Goal: Check status: Check status

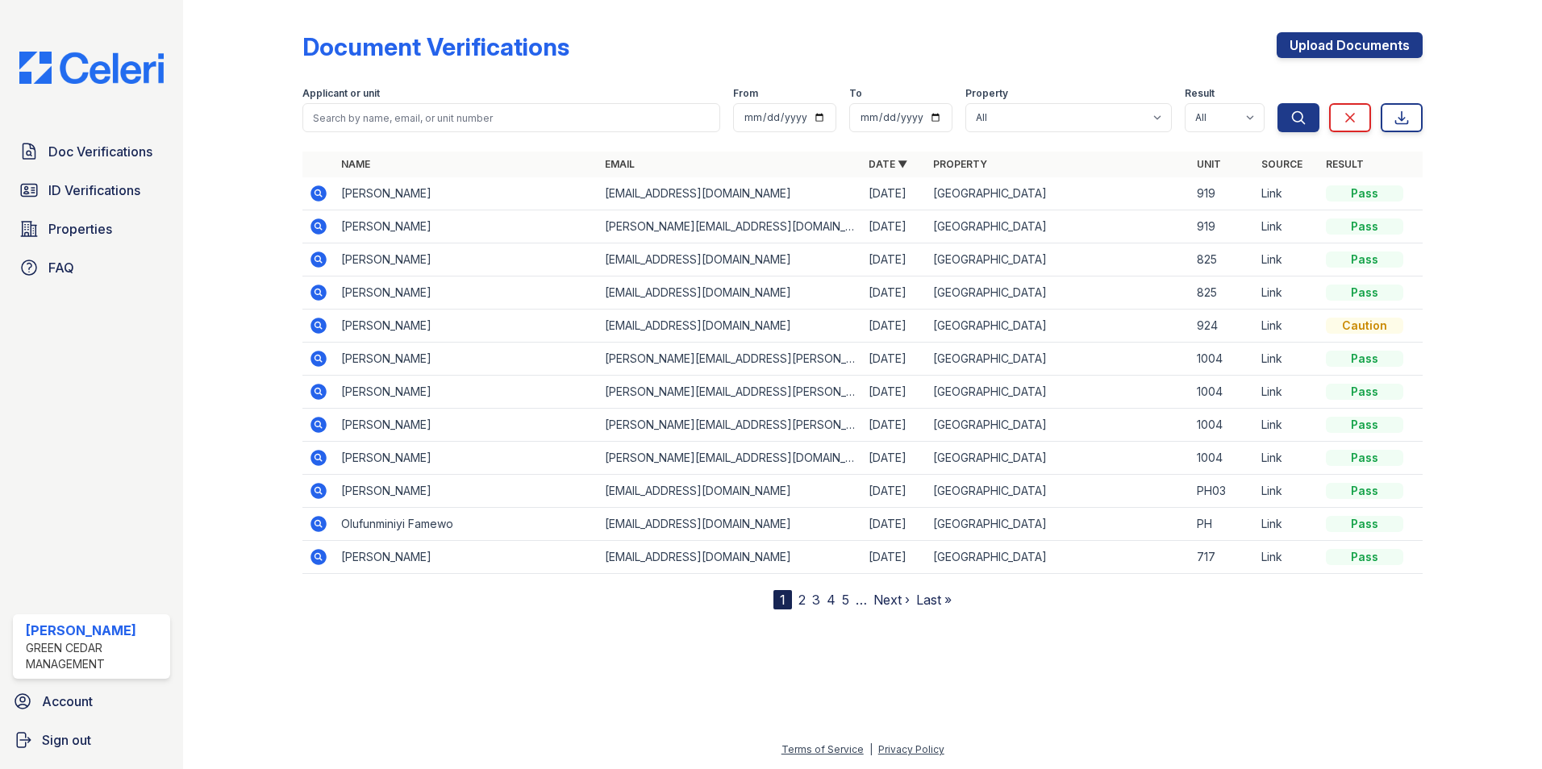
click at [318, 456] on icon at bounding box center [317, 457] width 4 height 4
click at [801, 598] on link "2" at bounding box center [801, 600] width 7 height 16
click at [813, 599] on link "1" at bounding box center [811, 600] width 6 height 16
click at [318, 458] on icon at bounding box center [317, 457] width 4 height 4
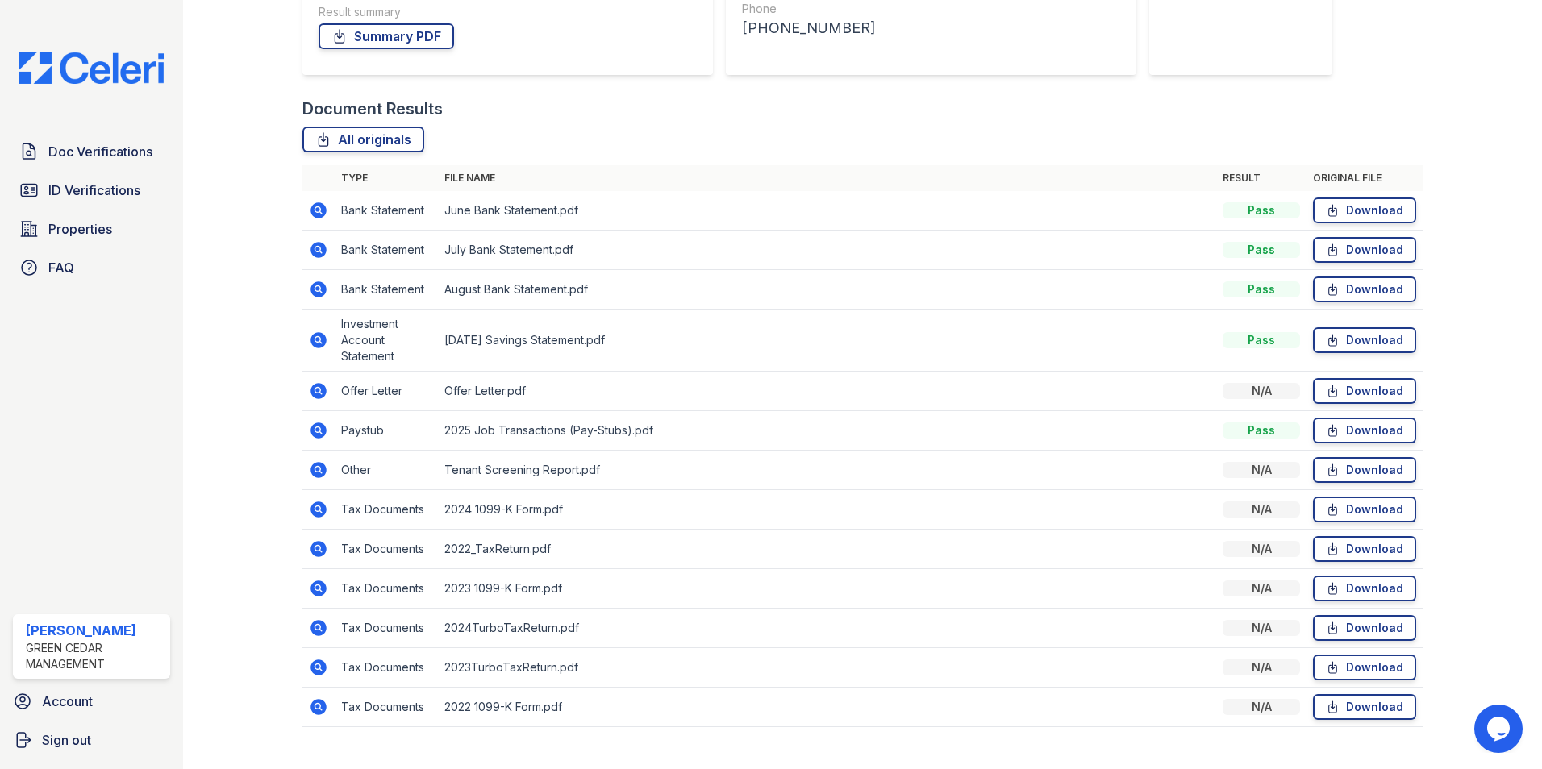
scroll to position [328, 0]
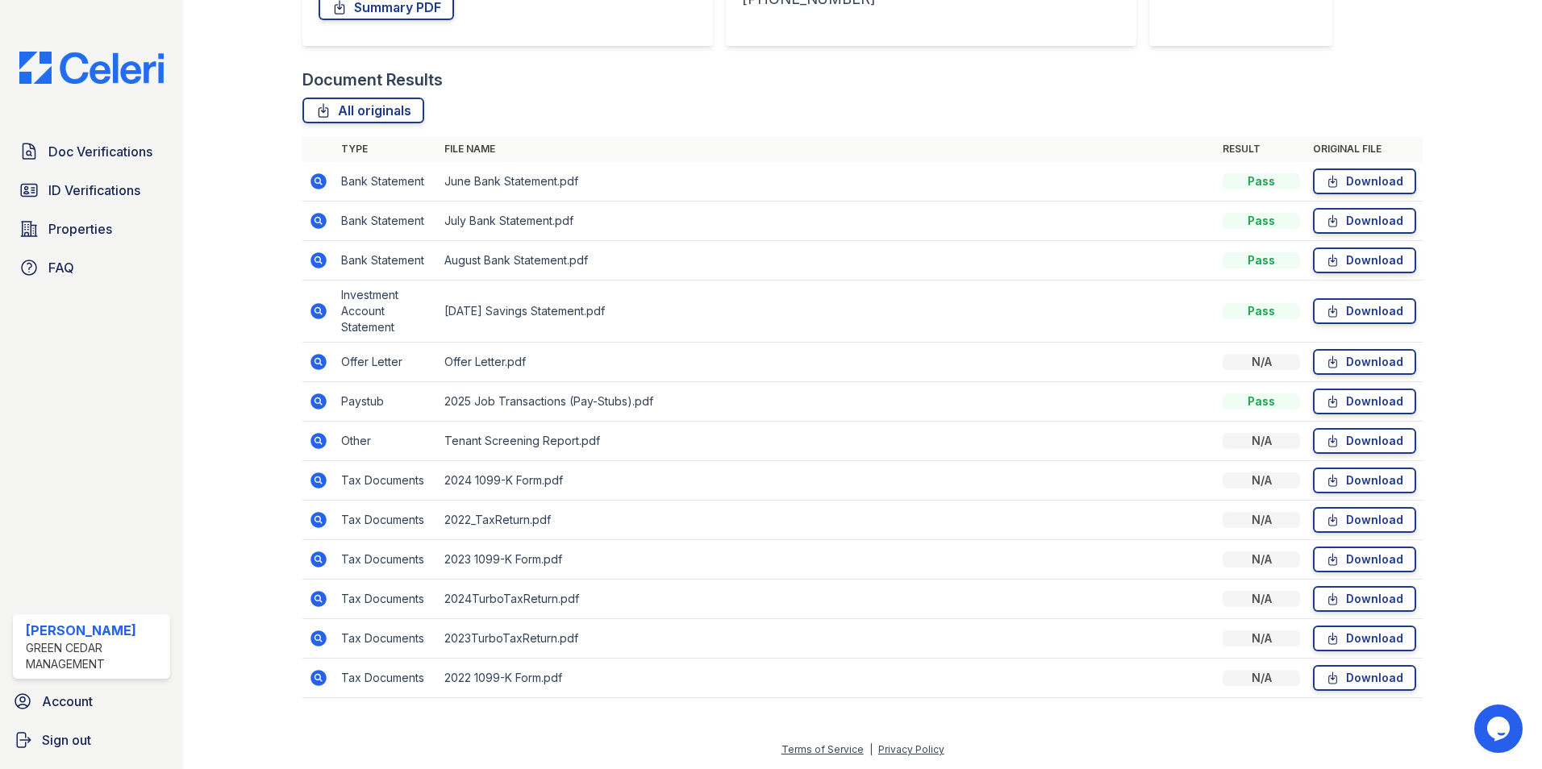
click at [314, 485] on icon at bounding box center [318, 480] width 16 height 16
click at [519, 638] on td "2023TurboTaxReturn.pdf" at bounding box center [827, 639] width 778 height 40
click at [318, 601] on icon at bounding box center [318, 598] width 19 height 19
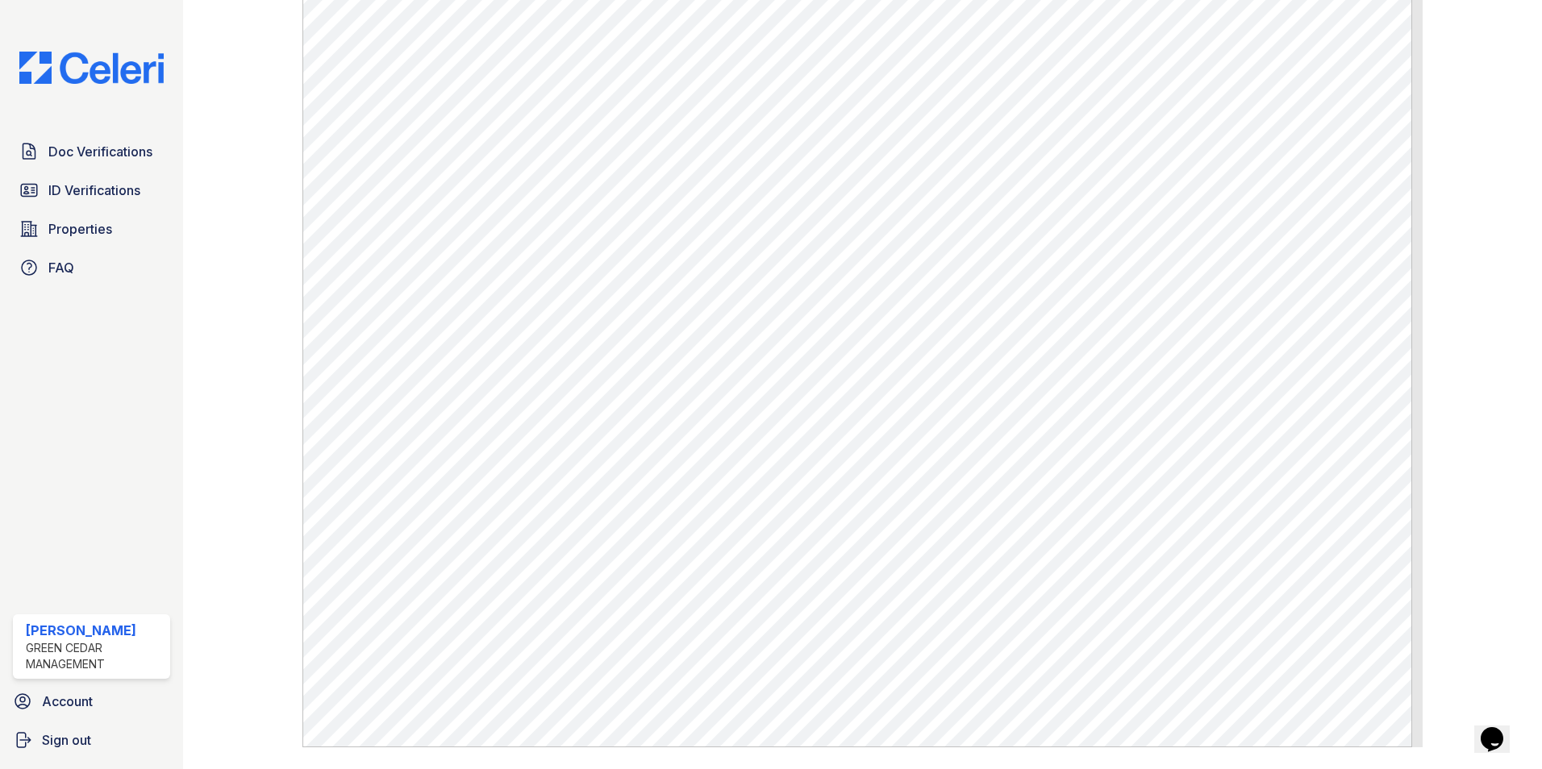
scroll to position [584, 0]
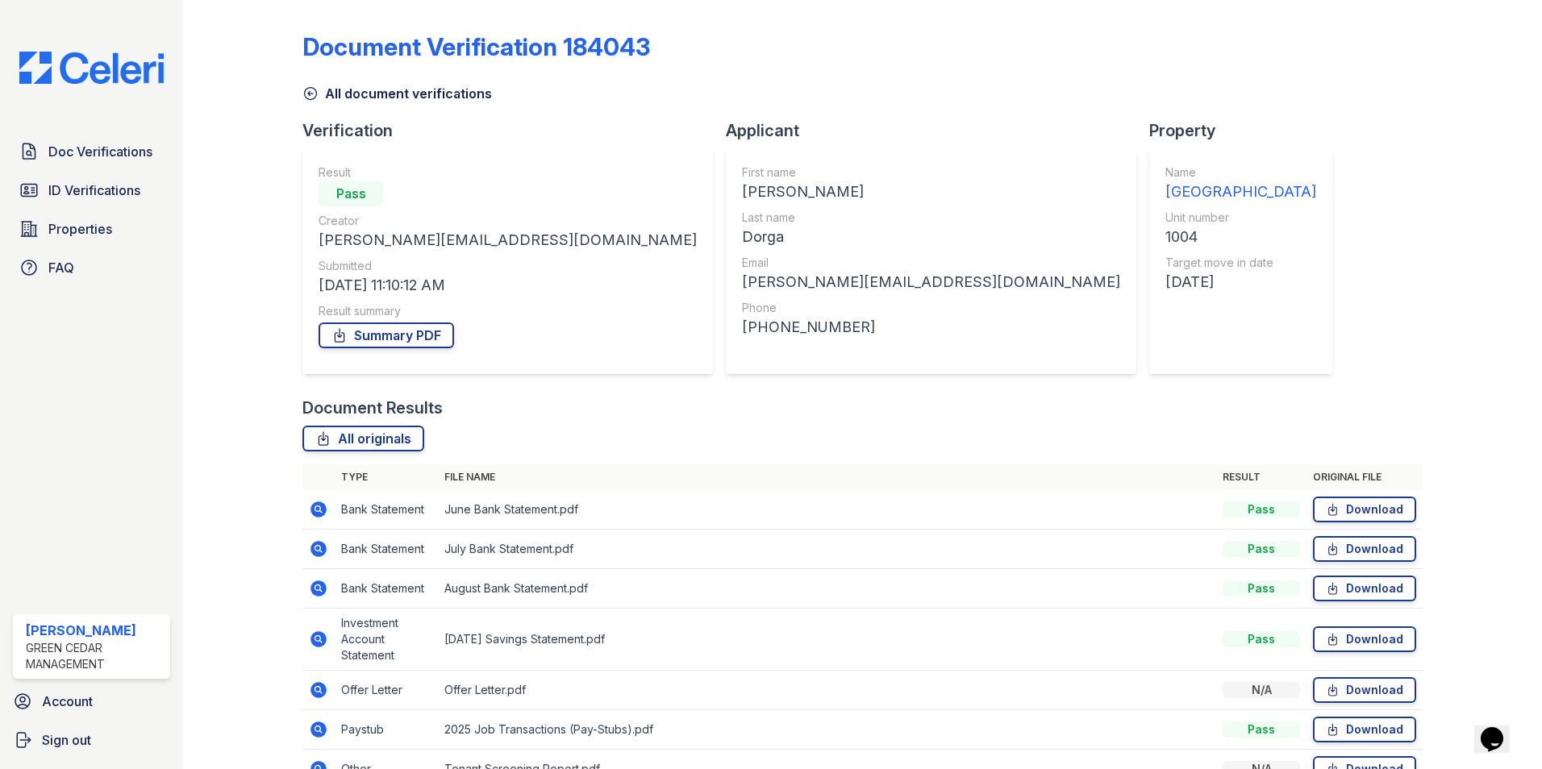
scroll to position [242, 0]
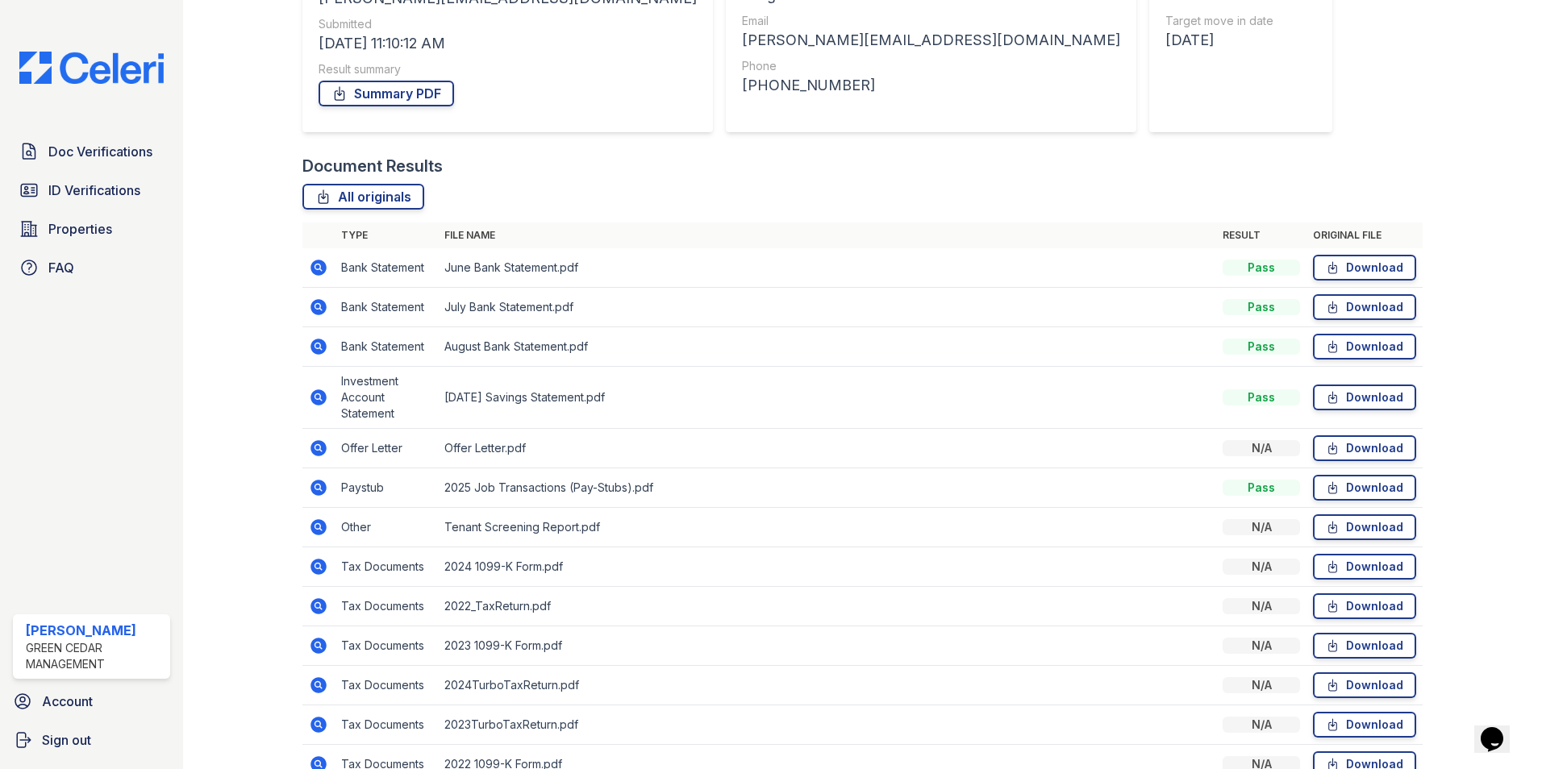
click at [315, 452] on icon at bounding box center [318, 448] width 16 height 16
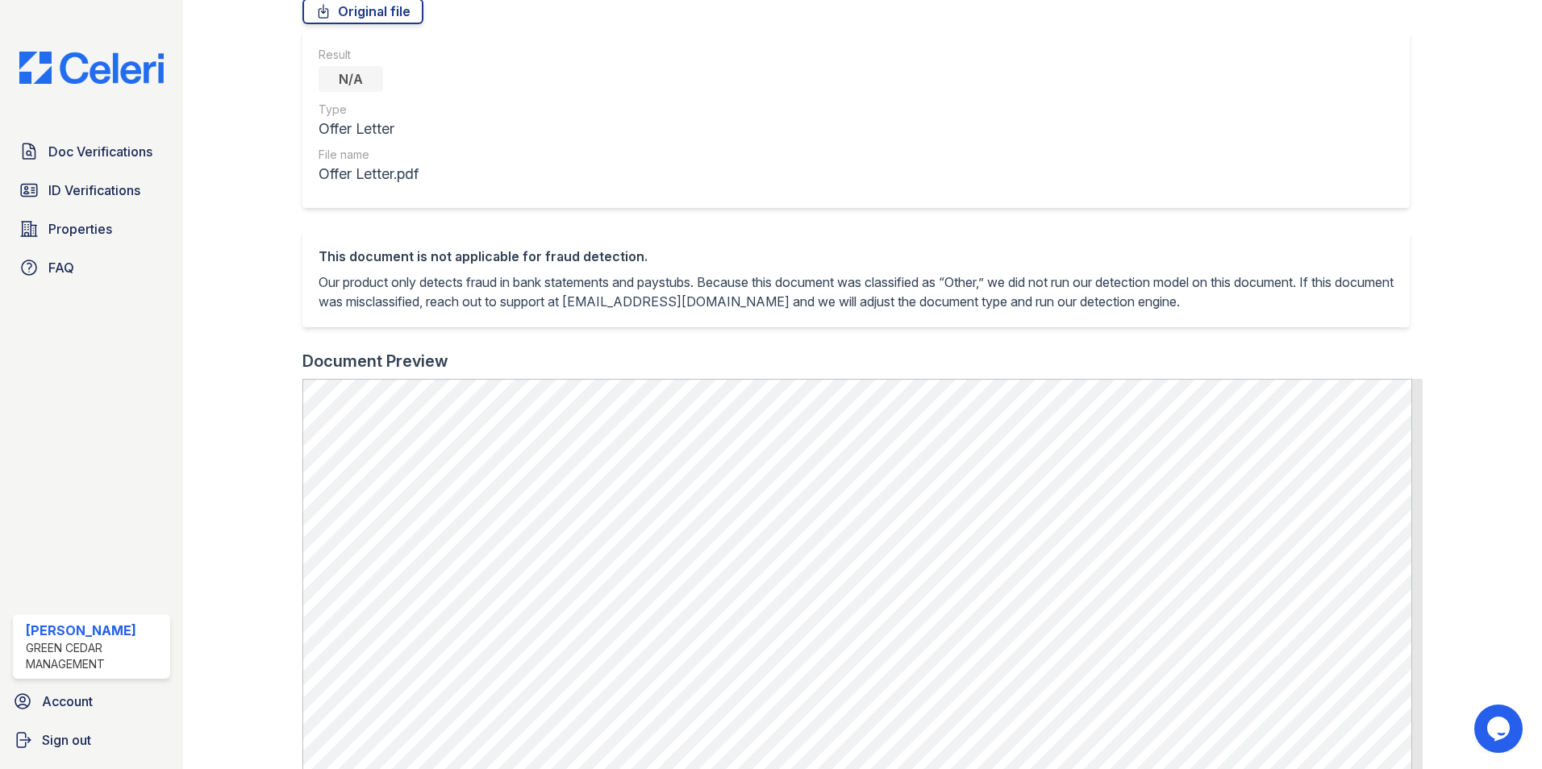
scroll to position [19, 0]
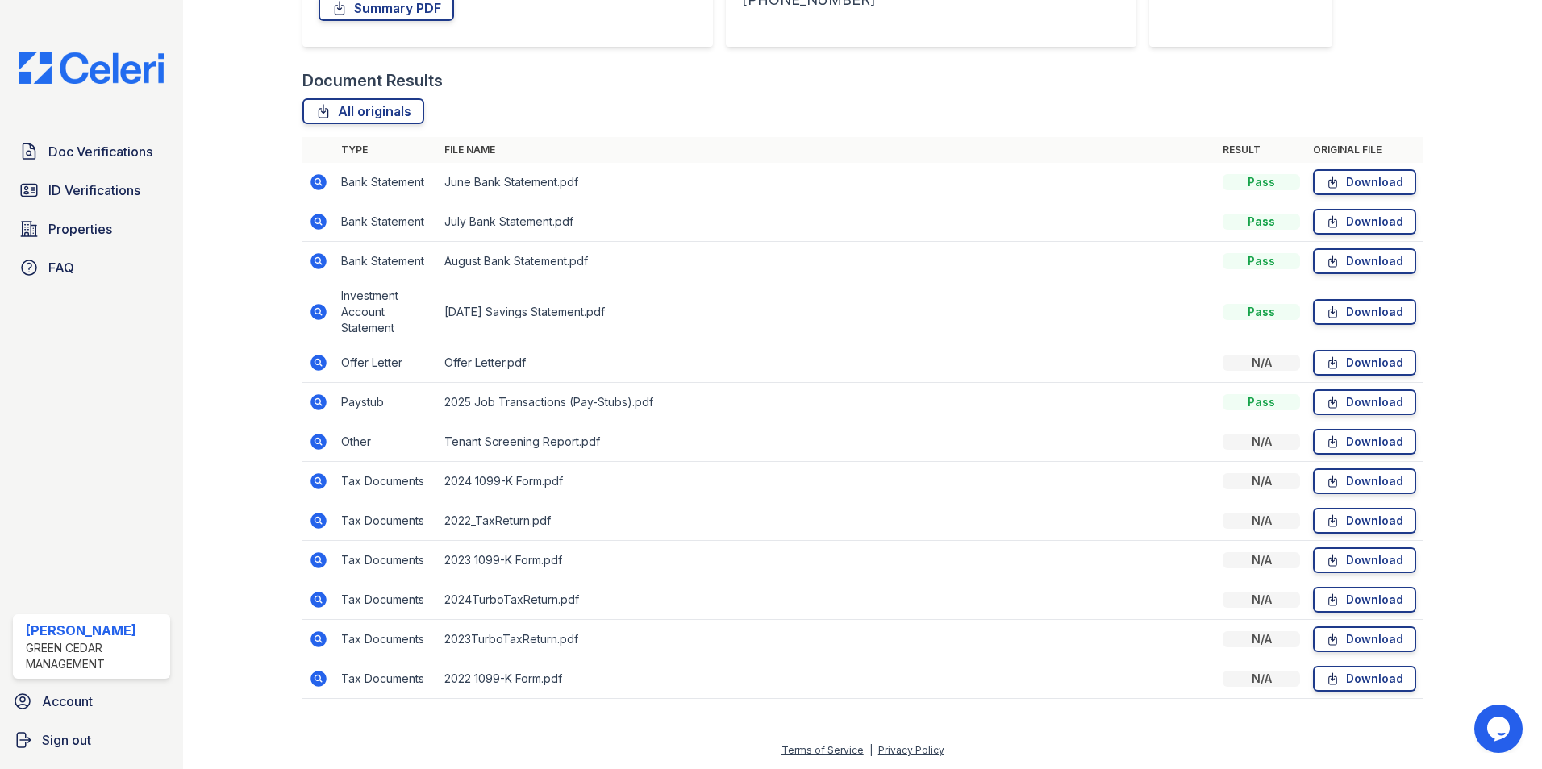
scroll to position [328, 0]
click at [327, 478] on icon at bounding box center [318, 480] width 19 height 19
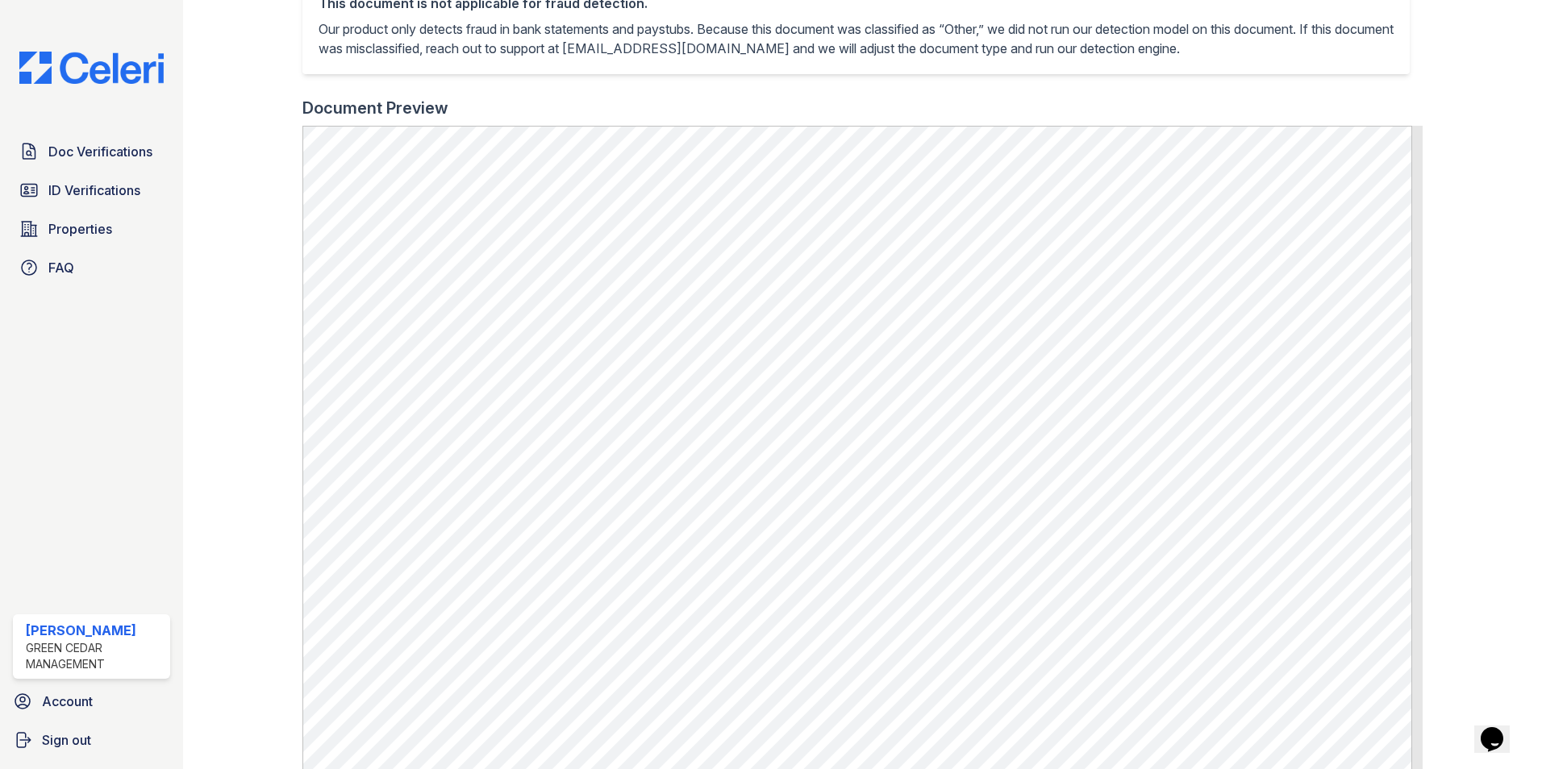
scroll to position [564, 0]
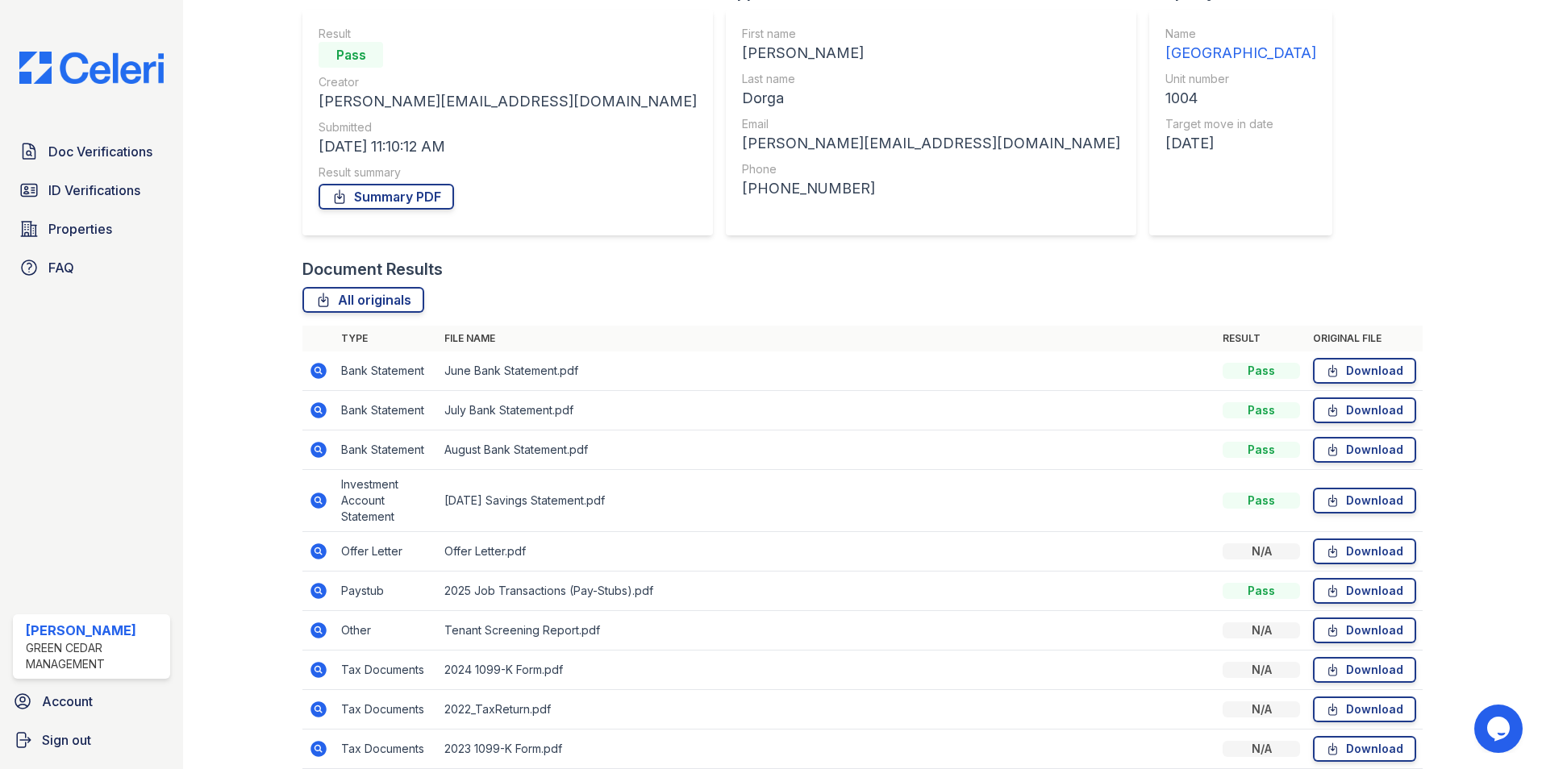
scroll to position [161, 0]
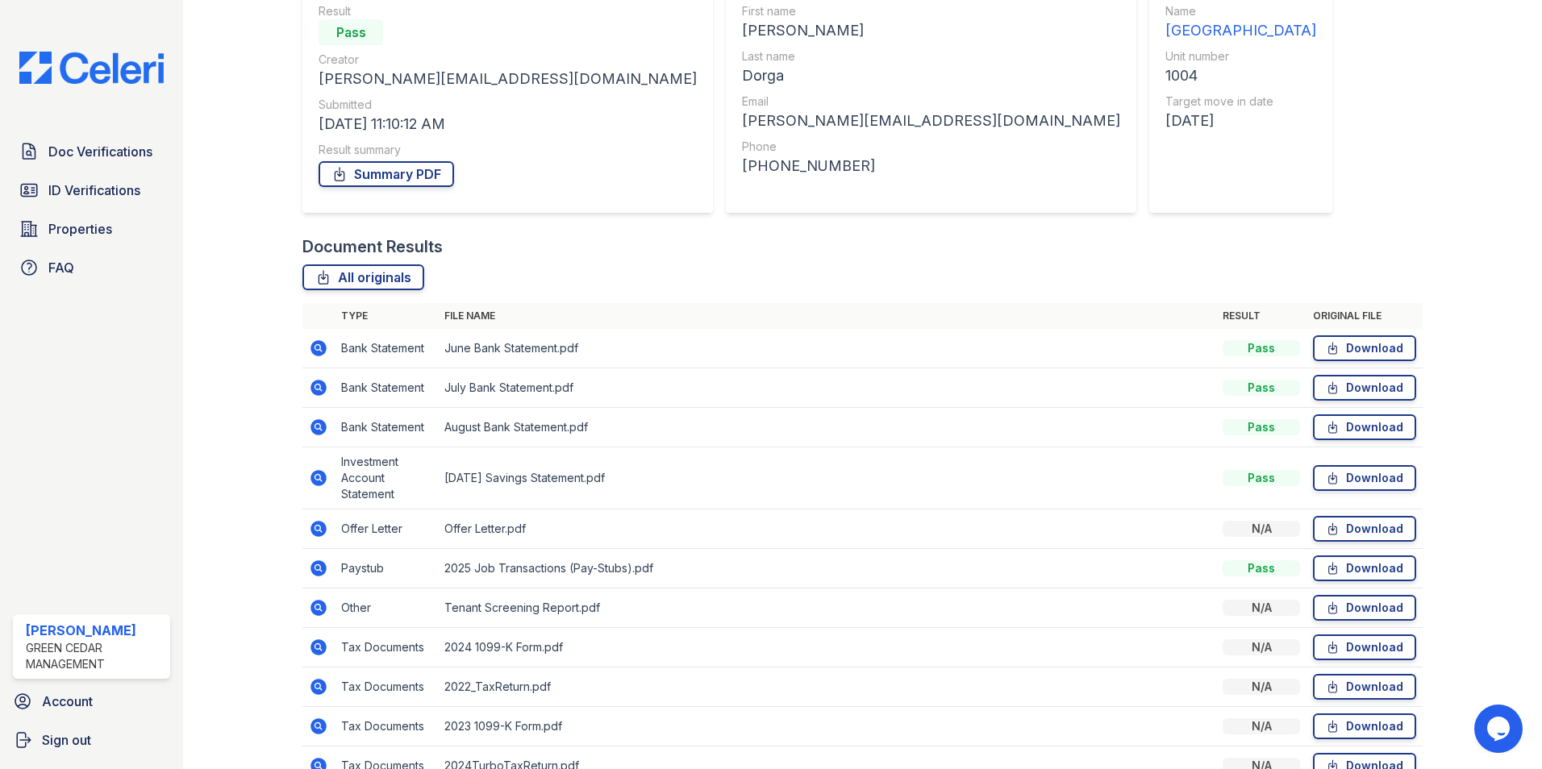
click at [314, 580] on td at bounding box center [318, 569] width 32 height 40
click at [318, 566] on icon at bounding box center [318, 568] width 19 height 19
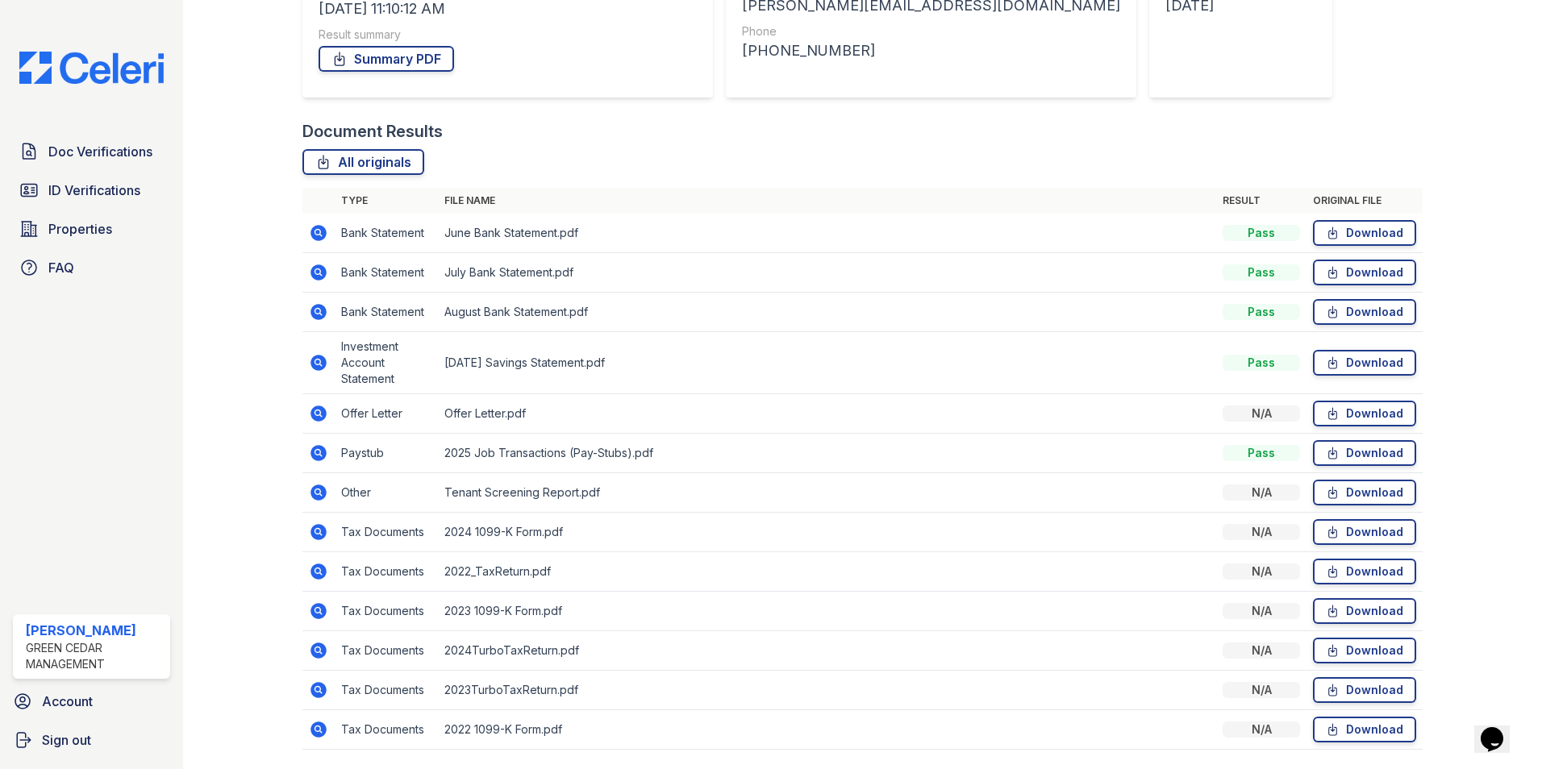
scroll to position [328, 0]
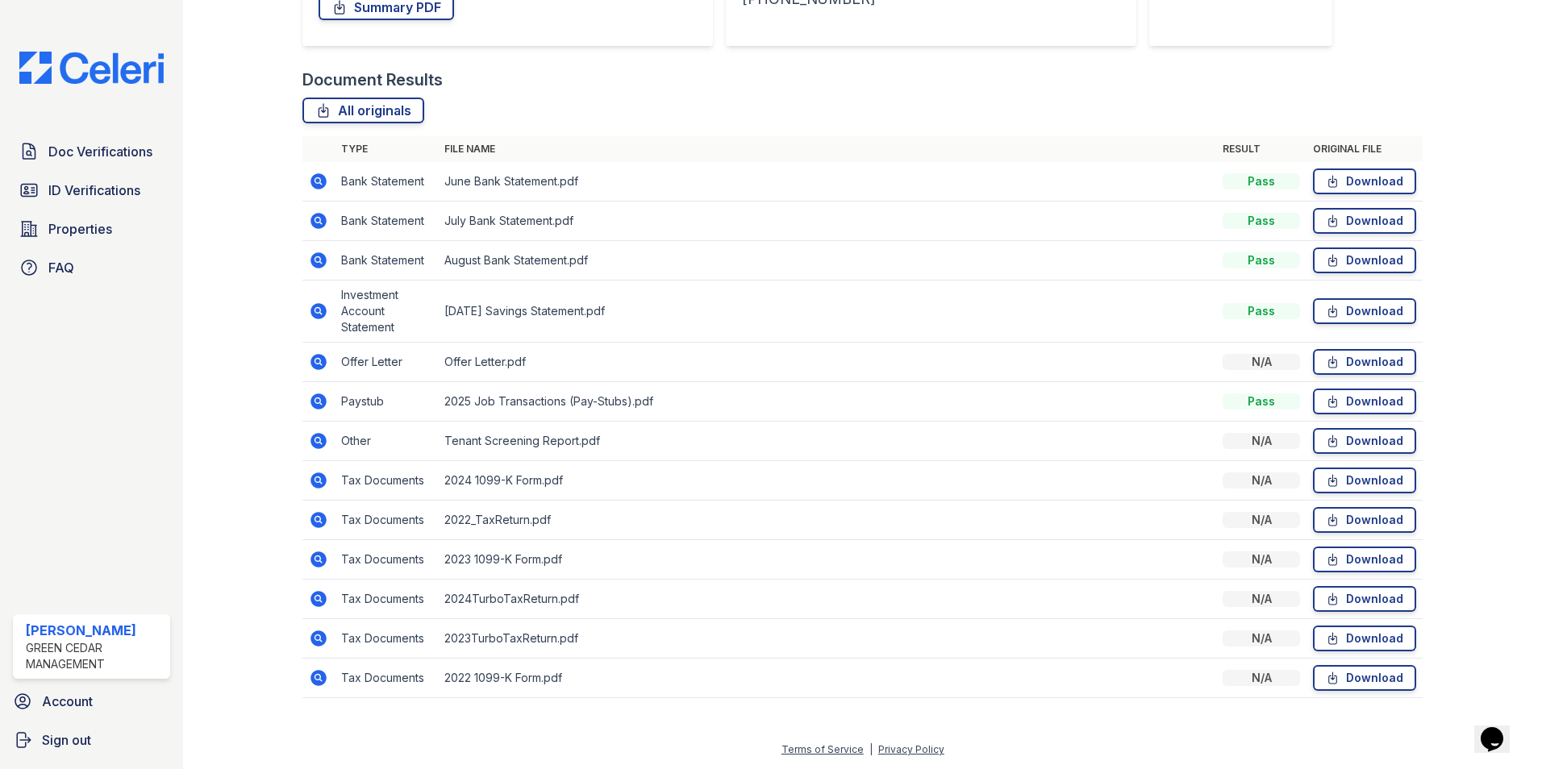
click at [1256, 403] on div "Pass" at bounding box center [1260, 401] width 77 height 16
click at [1267, 399] on div "Pass" at bounding box center [1260, 401] width 77 height 16
click at [1227, 312] on div "Pass" at bounding box center [1260, 311] width 77 height 16
click at [1237, 255] on div "Pass" at bounding box center [1260, 260] width 77 height 16
click at [1249, 225] on div "Pass" at bounding box center [1260, 221] width 77 height 16
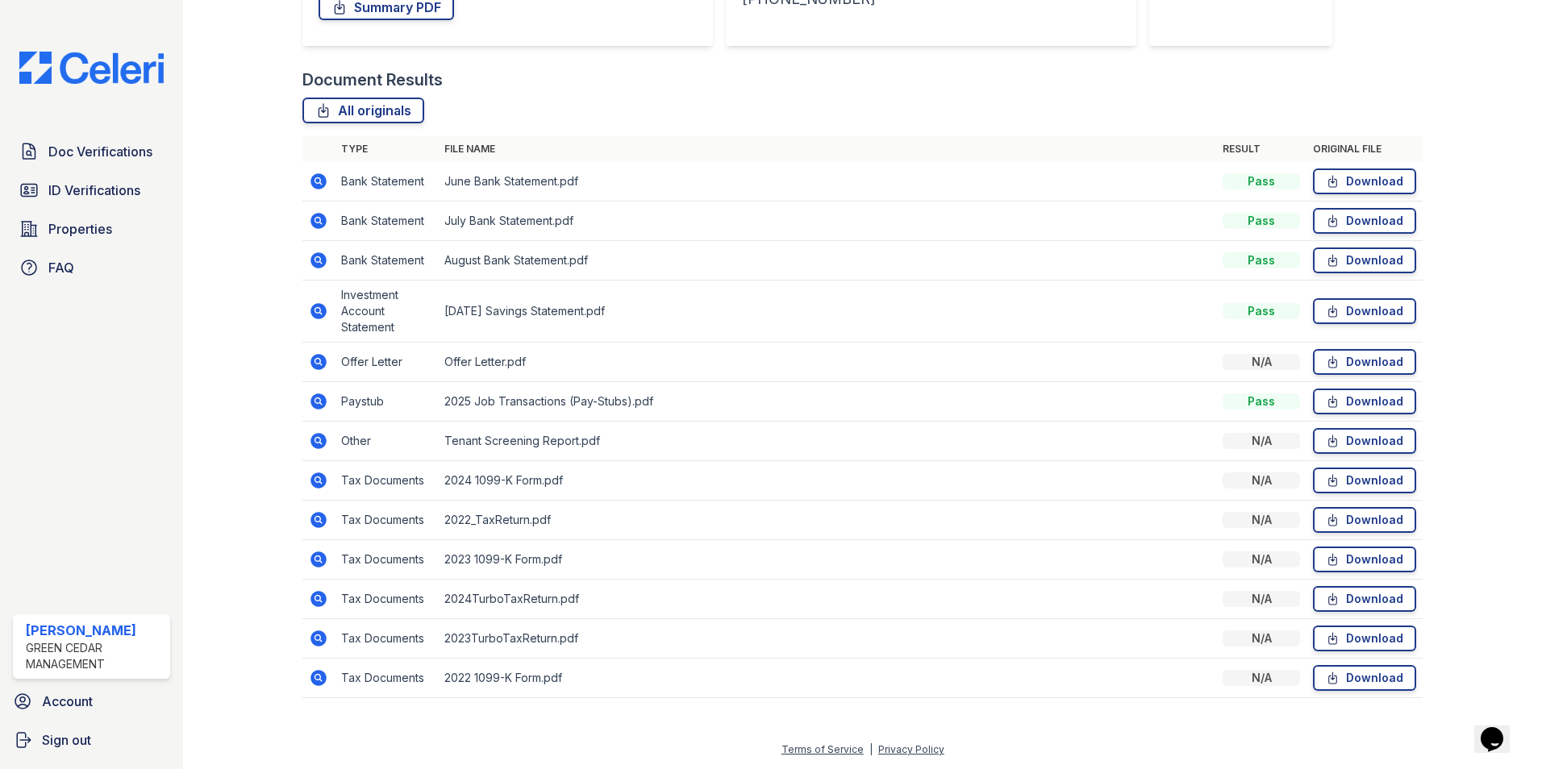
click at [1262, 183] on div "Pass" at bounding box center [1260, 181] width 77 height 16
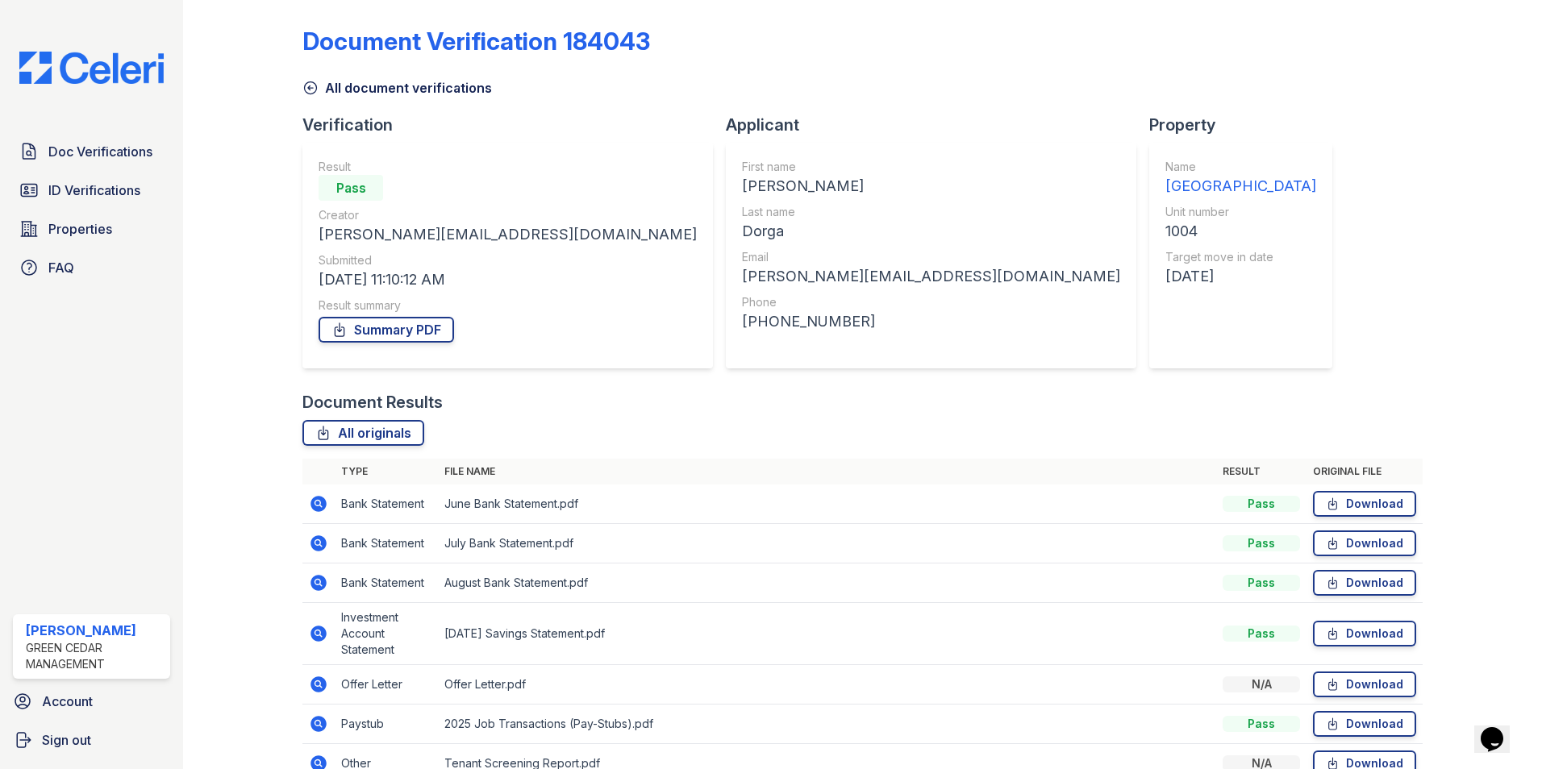
scroll to position [0, 0]
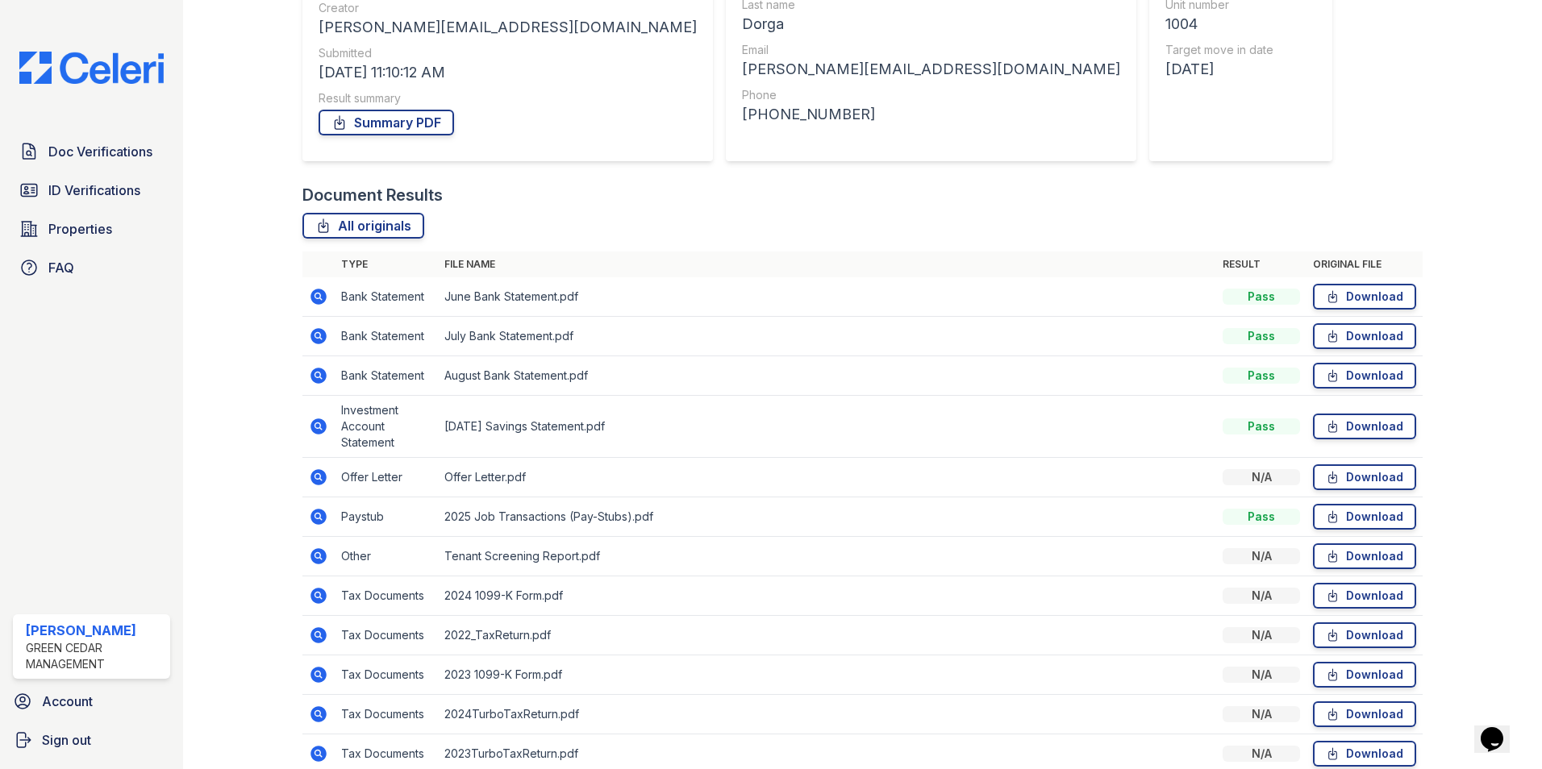
scroll to position [242, 0]
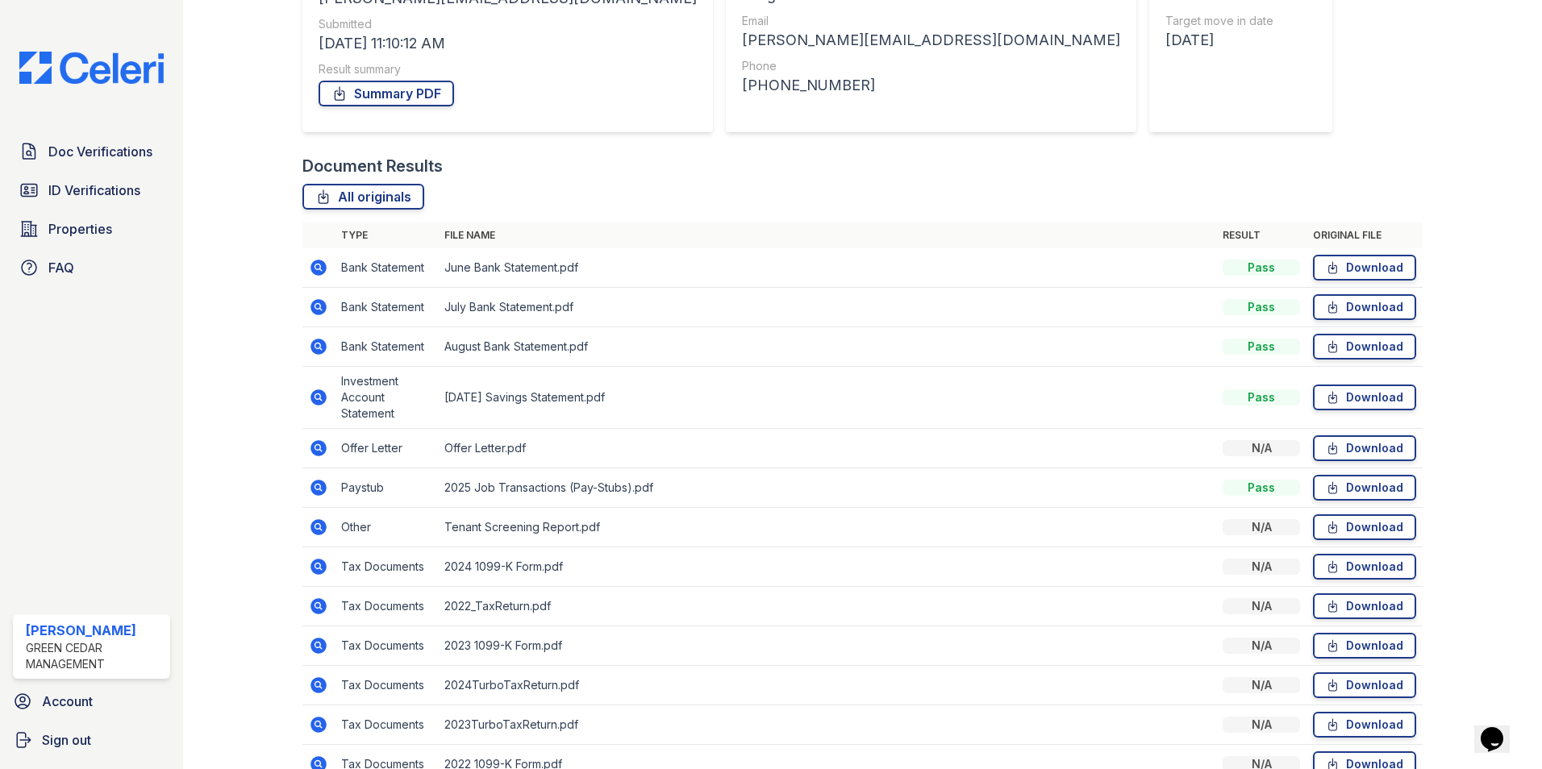
click at [321, 304] on icon at bounding box center [318, 307] width 16 height 16
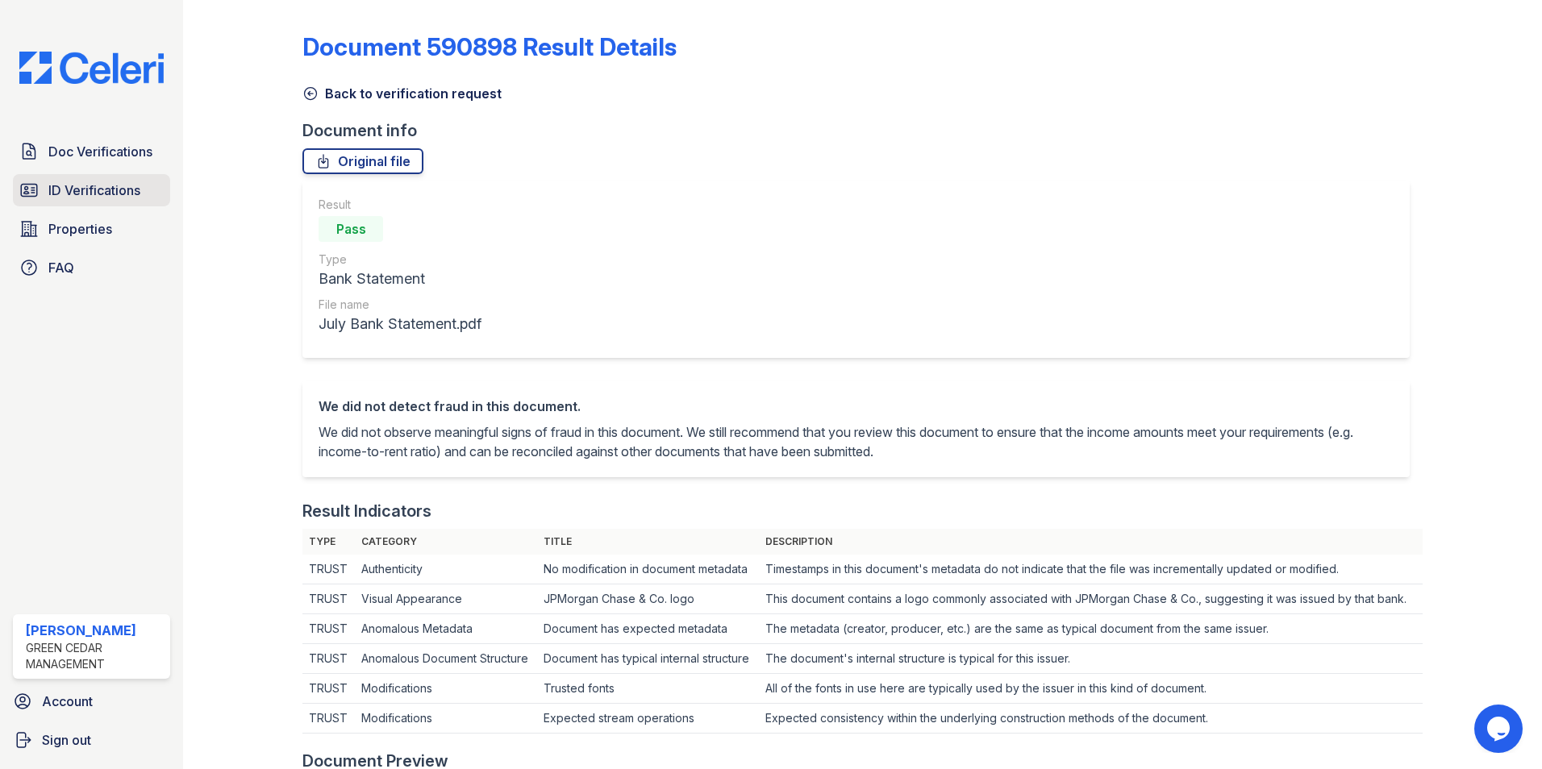
click at [94, 189] on span "ID Verifications" at bounding box center [94, 190] width 92 height 19
